Goal: Use online tool/utility: Utilize a website feature to perform a specific function

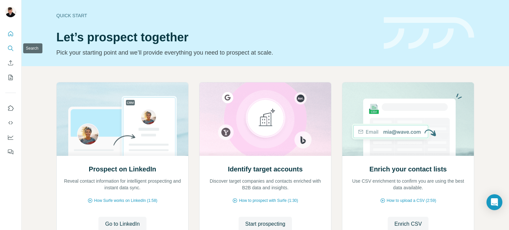
click at [9, 50] on icon "Search" at bounding box center [10, 48] width 4 height 4
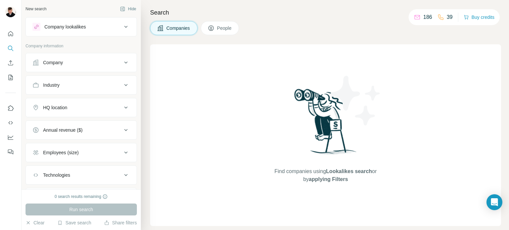
scroll to position [35, 0]
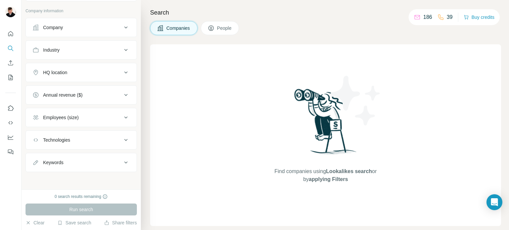
click at [78, 168] on button "Keywords" at bounding box center [81, 163] width 111 height 16
click at [74, 177] on input "text" at bounding box center [74, 179] width 84 height 12
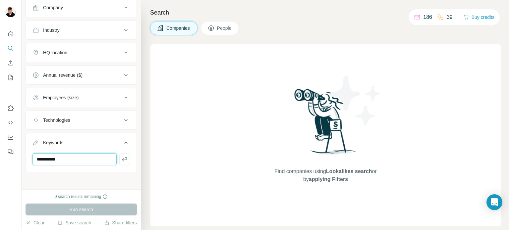
scroll to position [0, 0]
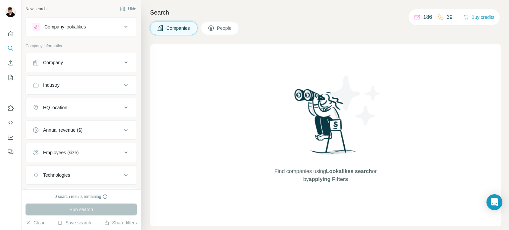
type input "**********"
click at [122, 62] on icon at bounding box center [126, 63] width 8 height 8
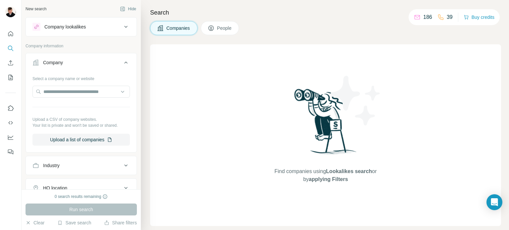
click at [122, 164] on icon at bounding box center [126, 166] width 8 height 8
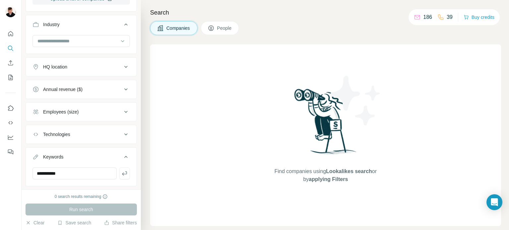
scroll to position [155, 0]
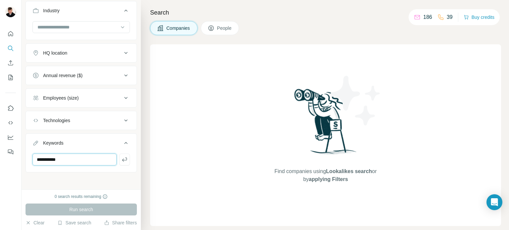
click at [44, 159] on input "**********" at bounding box center [74, 160] width 84 height 12
click at [109, 53] on div "HQ location" at bounding box center [76, 53] width 89 height 7
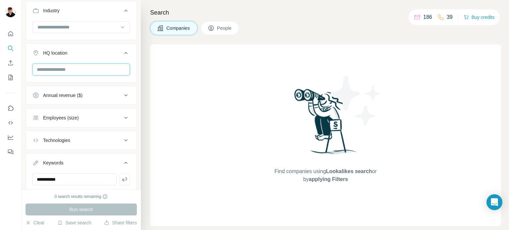
click at [83, 72] on input "text" at bounding box center [80, 70] width 97 height 12
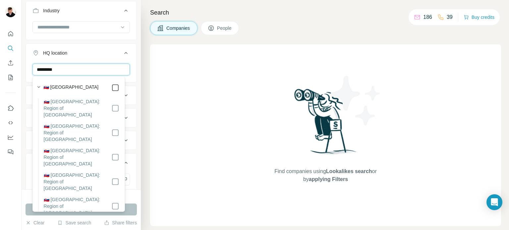
type input "********"
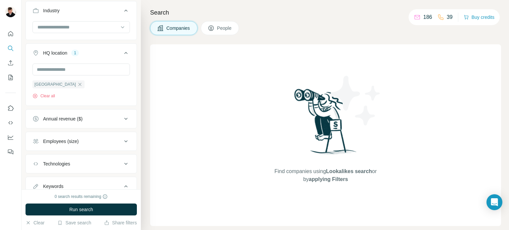
click at [196, 147] on div "Find companies using Lookalikes search or by applying Filters" at bounding box center [325, 135] width 351 height 182
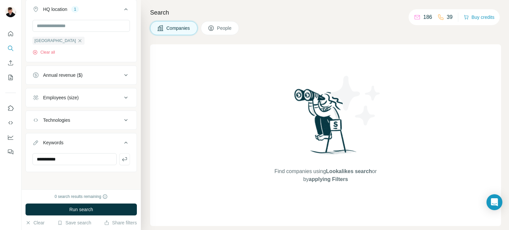
drag, startPoint x: 109, startPoint y: 126, endPoint x: 119, endPoint y: 96, distance: 31.6
click at [119, 96] on ul "**********" at bounding box center [81, 13] width 111 height 318
click at [122, 96] on icon at bounding box center [126, 98] width 8 height 8
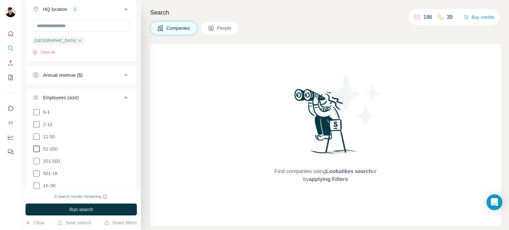
click at [34, 149] on icon at bounding box center [36, 149] width 8 height 8
click at [36, 161] on icon at bounding box center [36, 161] width 8 height 8
click at [35, 173] on icon at bounding box center [36, 174] width 8 height 8
click at [36, 185] on icon at bounding box center [36, 186] width 8 height 8
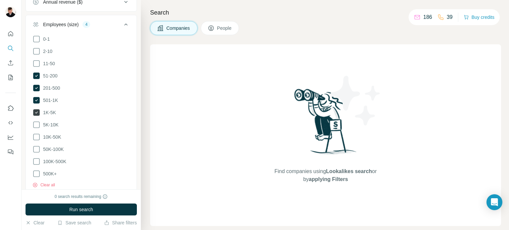
scroll to position [273, 0]
click at [37, 122] on icon at bounding box center [36, 124] width 8 height 8
click at [36, 134] on icon at bounding box center [36, 136] width 8 height 8
click at [37, 147] on icon at bounding box center [36, 148] width 8 height 8
click at [37, 158] on icon at bounding box center [36, 161] width 8 height 8
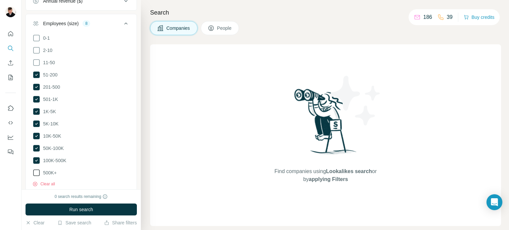
click at [37, 173] on icon at bounding box center [36, 173] width 8 height 8
click at [73, 207] on span "Run search" at bounding box center [81, 209] width 24 height 7
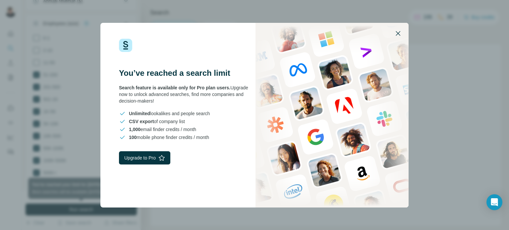
click at [399, 31] on icon "button" at bounding box center [398, 33] width 8 height 8
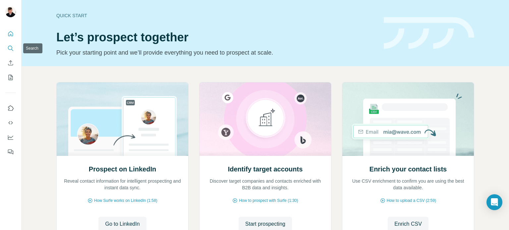
click at [11, 45] on icon "Search" at bounding box center [10, 48] width 7 height 7
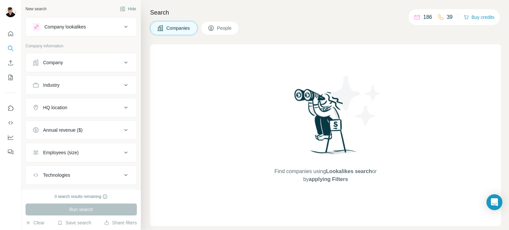
click at [122, 84] on icon at bounding box center [126, 85] width 8 height 8
click at [111, 129] on div "HQ location" at bounding box center [76, 127] width 89 height 7
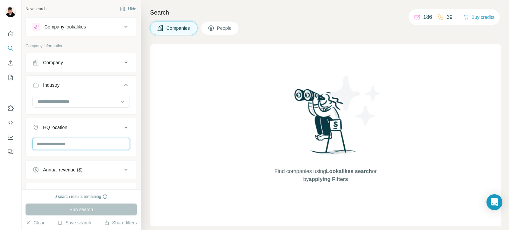
click at [98, 147] on input "text" at bounding box center [80, 144] width 97 height 12
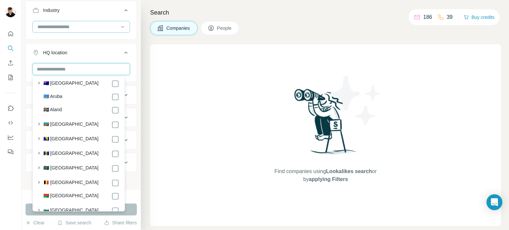
scroll to position [176, 0]
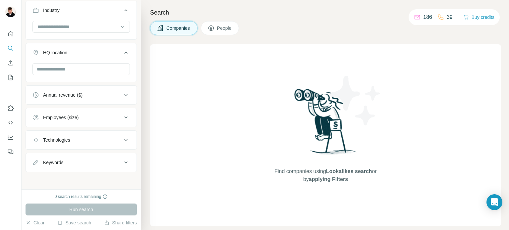
click at [213, 146] on div "Find companies using Lookalikes search or by applying Filters" at bounding box center [325, 135] width 351 height 182
click at [92, 162] on div "Keywords" at bounding box center [76, 162] width 89 height 7
click at [88, 26] on input at bounding box center [78, 26] width 82 height 7
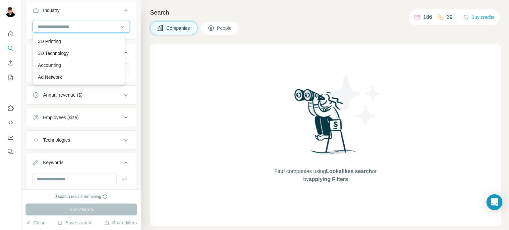
click at [88, 26] on input at bounding box center [78, 26] width 82 height 7
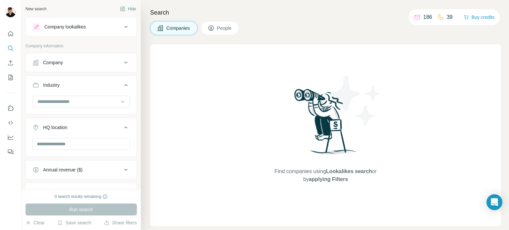
click at [85, 25] on div "Company lookalikes" at bounding box center [64, 27] width 41 height 7
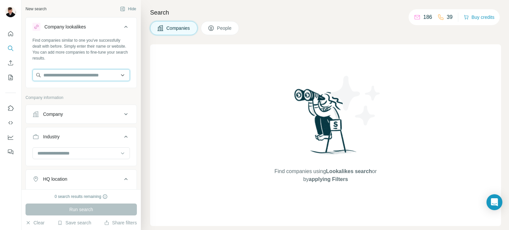
click at [74, 71] on input "text" at bounding box center [80, 75] width 97 height 12
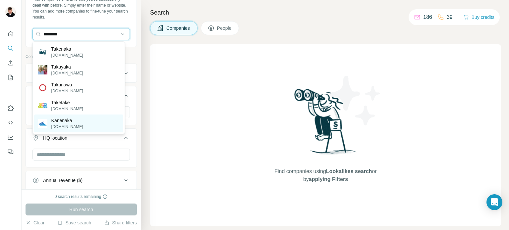
scroll to position [41, 0]
type input "********"
